Goal: Check status: Check status

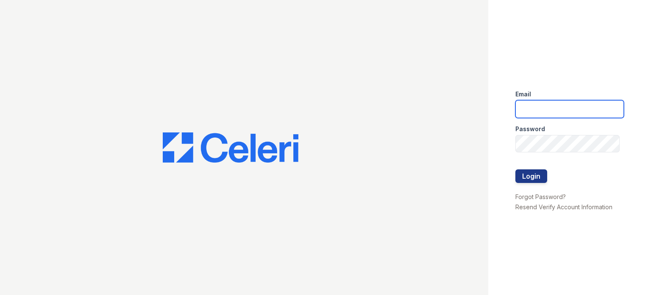
type input "[DOMAIN_NAME][EMAIL_ADDRESS][DOMAIN_NAME]"
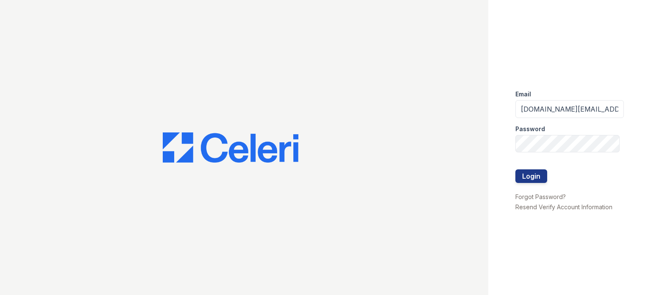
click at [531, 175] on button "Login" at bounding box center [532, 176] width 32 height 14
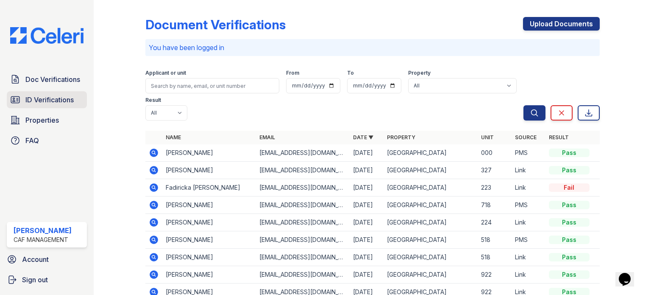
click at [53, 95] on span "ID Verifications" at bounding box center [49, 100] width 48 height 10
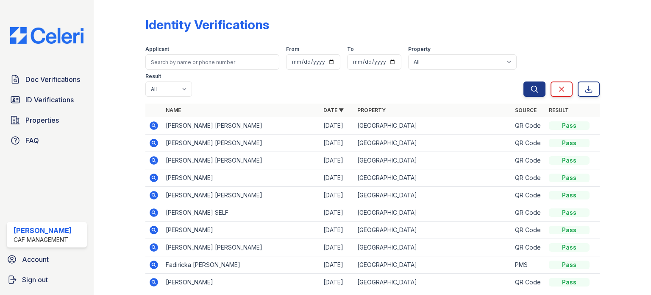
click at [153, 124] on icon at bounding box center [154, 125] width 10 height 10
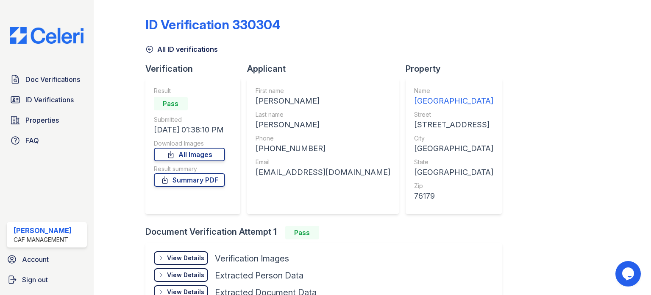
click at [149, 48] on icon at bounding box center [149, 49] width 8 height 8
